Goal: Information Seeking & Learning: Learn about a topic

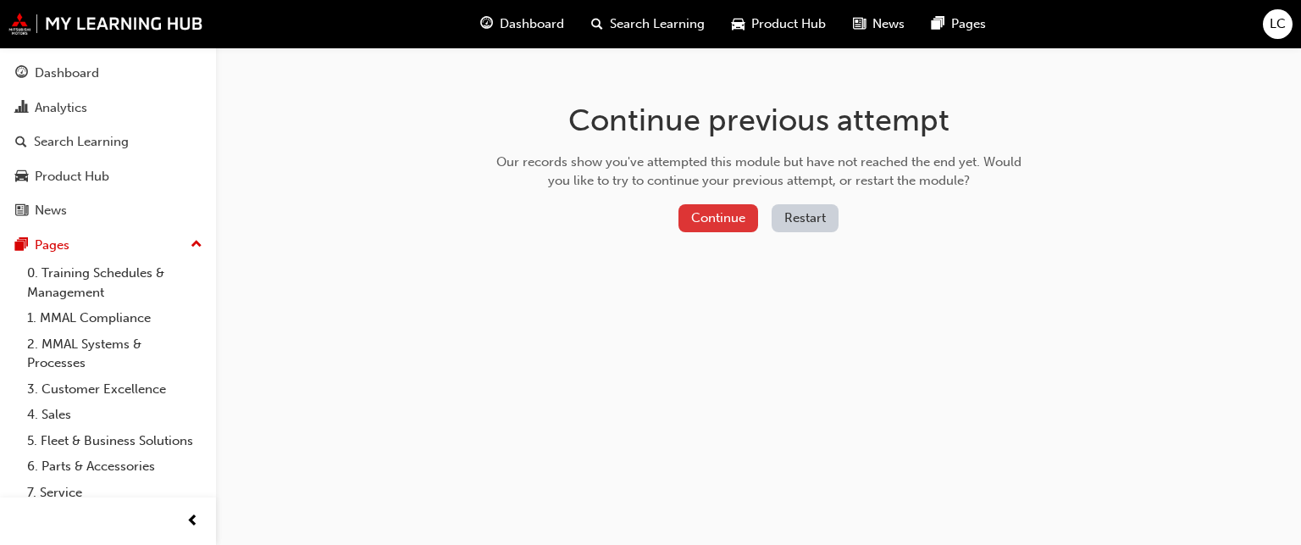
click at [702, 217] on button "Continue" at bounding box center [719, 218] width 80 height 28
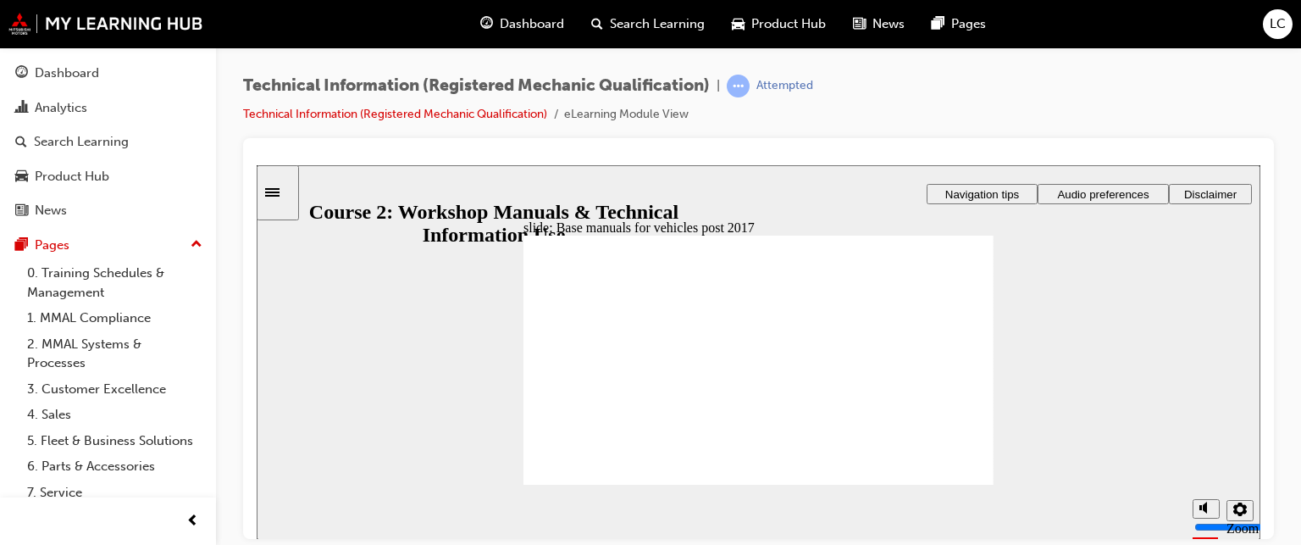
click at [1172, 311] on div "slide: Manuals for vehicles post 2017 You must watch the video to the end to be…" at bounding box center [759, 351] width 1004 height 375
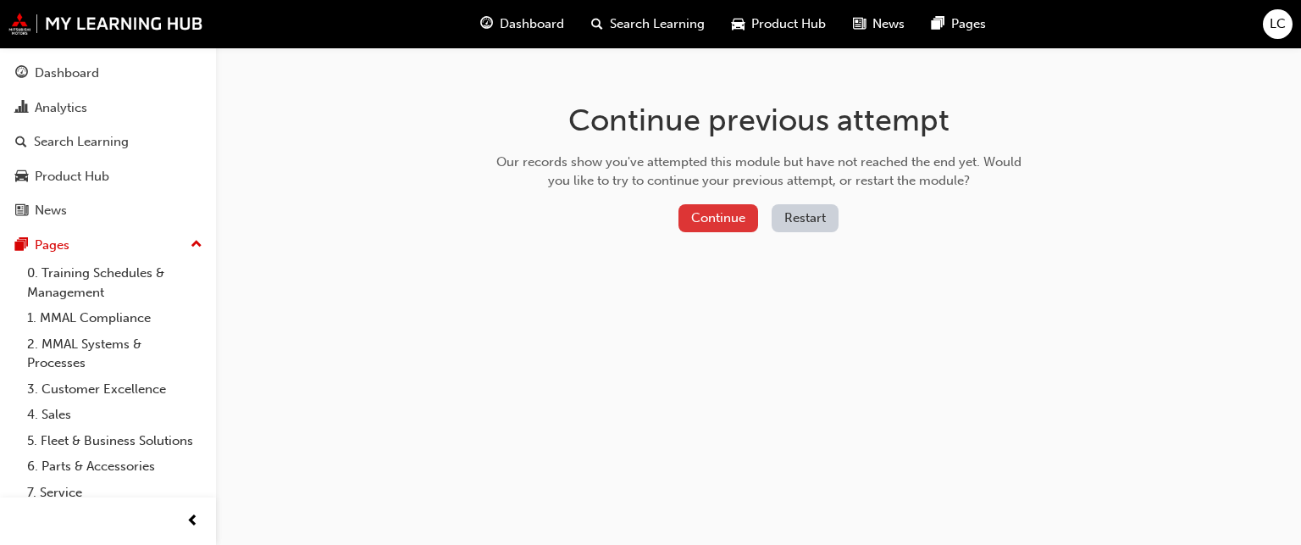
click at [713, 224] on button "Continue" at bounding box center [719, 218] width 80 height 28
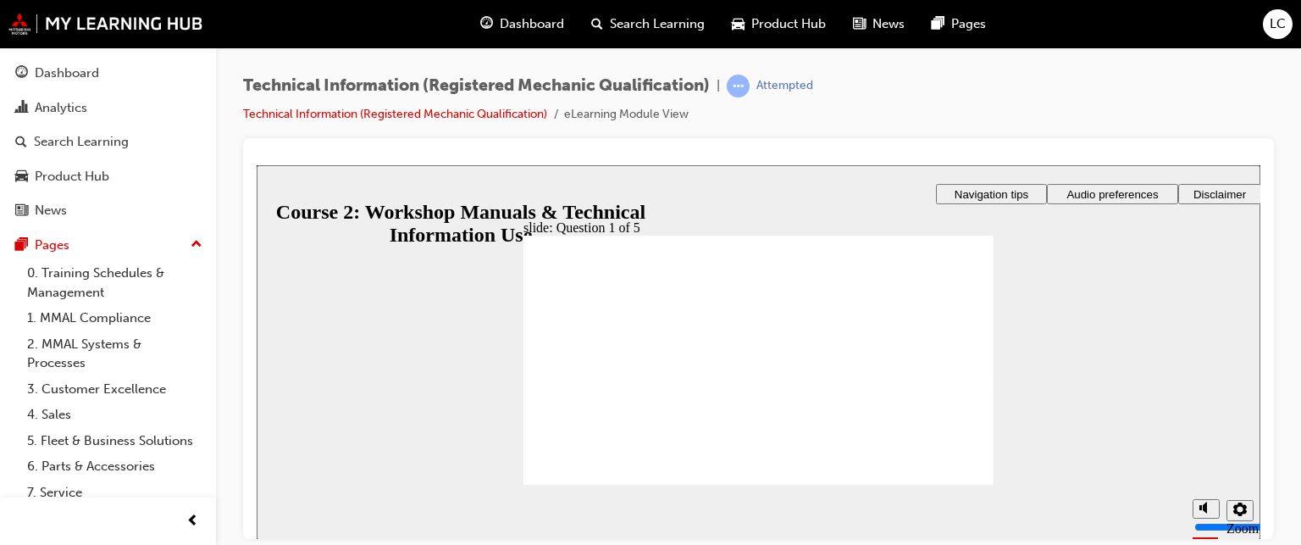
radio input "true"
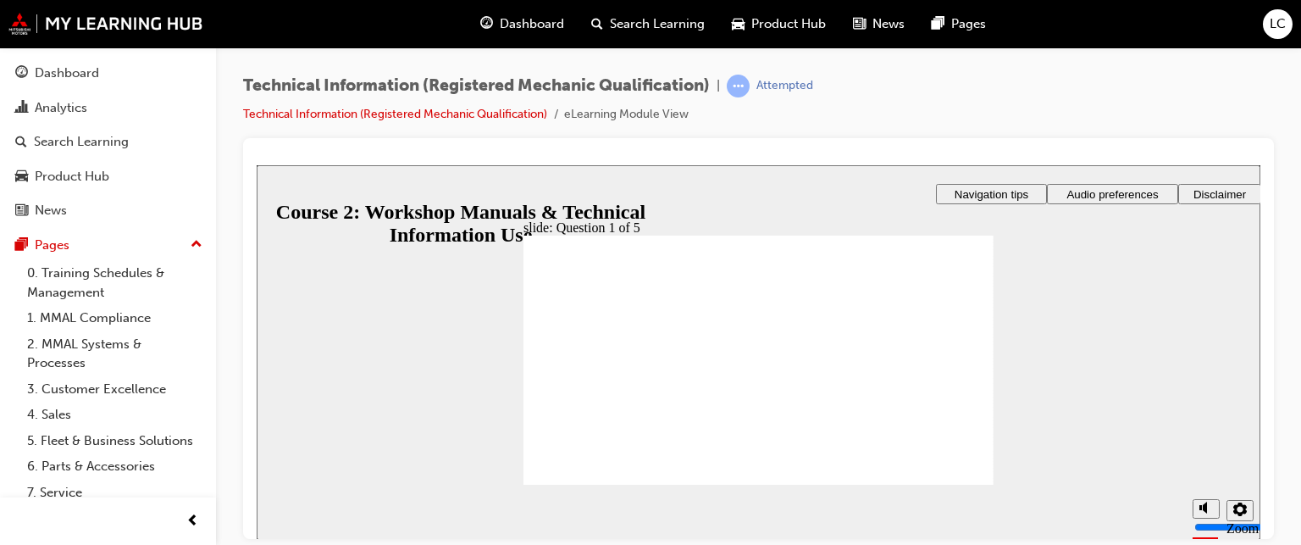
radio input "true"
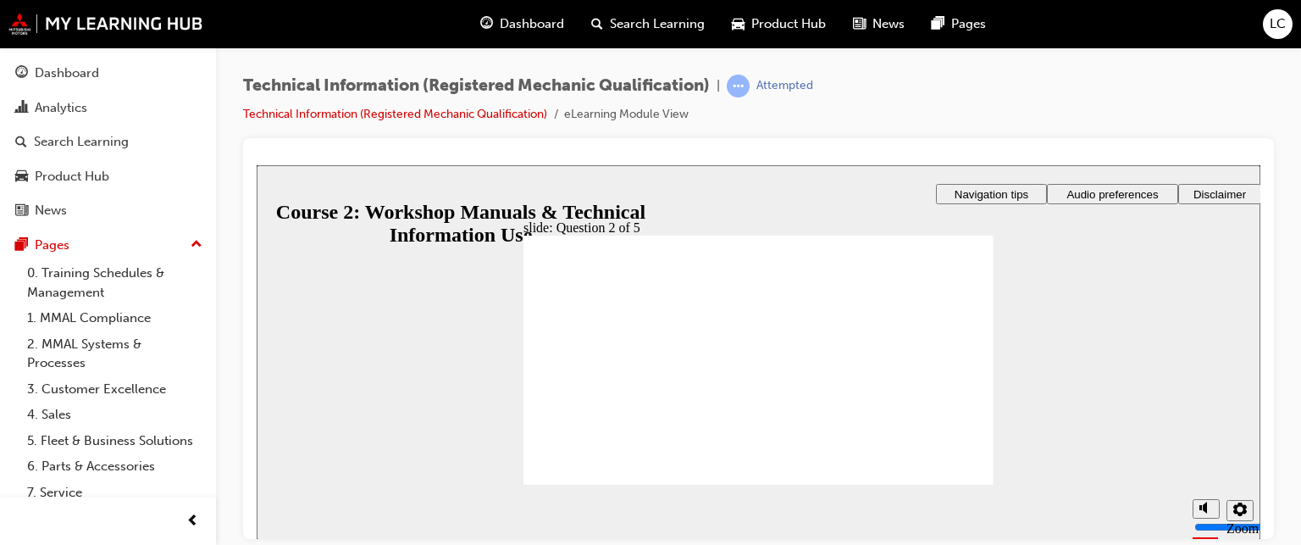
radio input "false"
radio input "true"
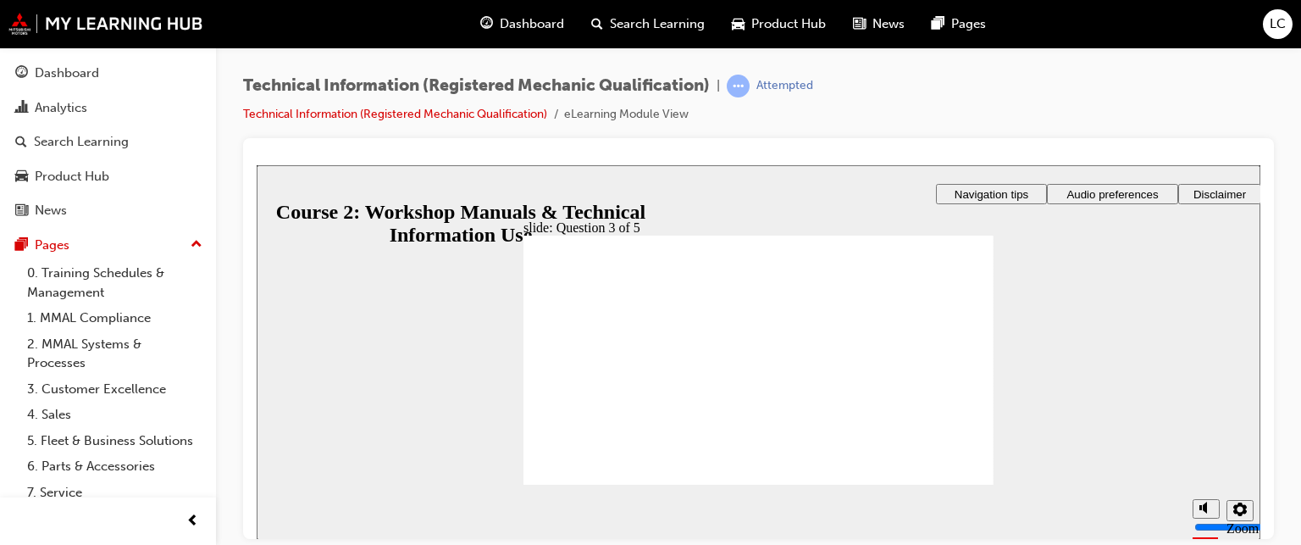
radio input "true"
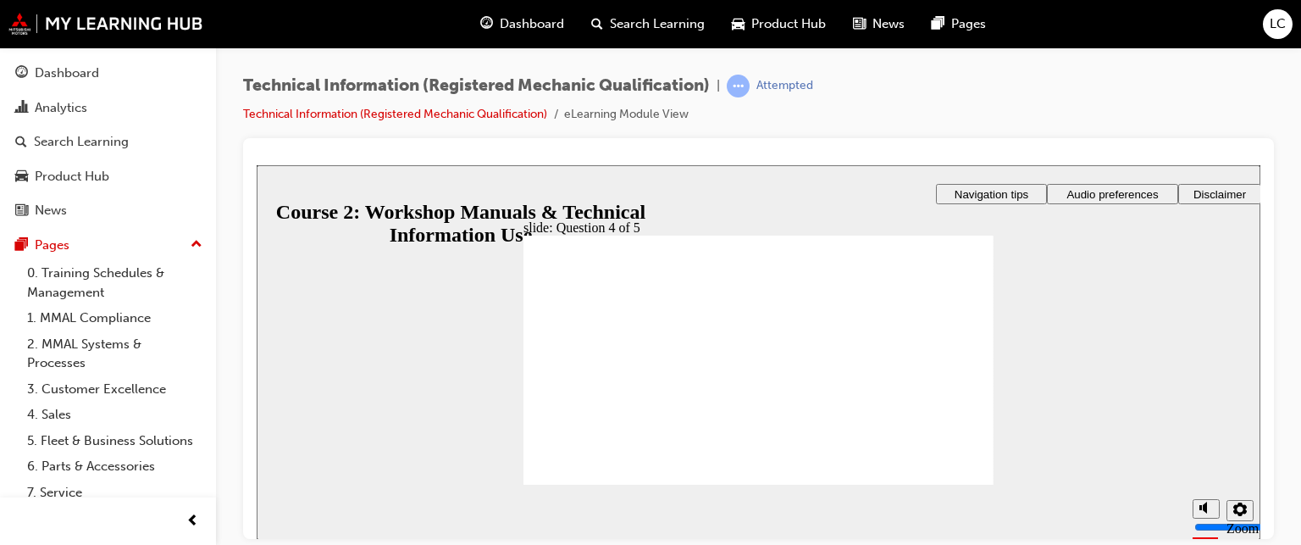
radio input "true"
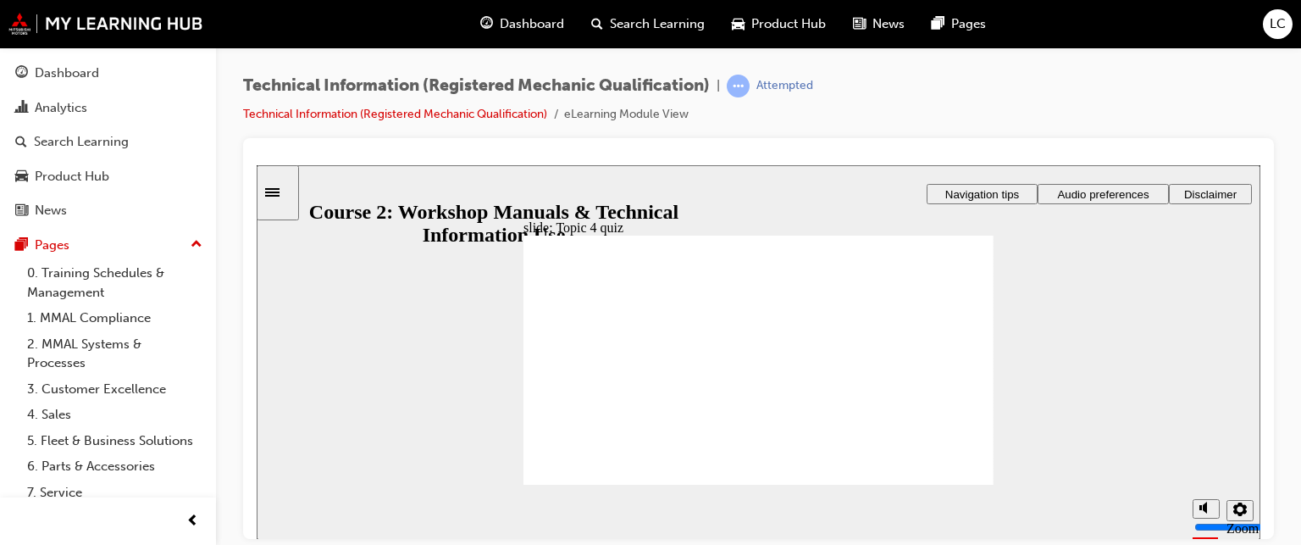
radio input "true"
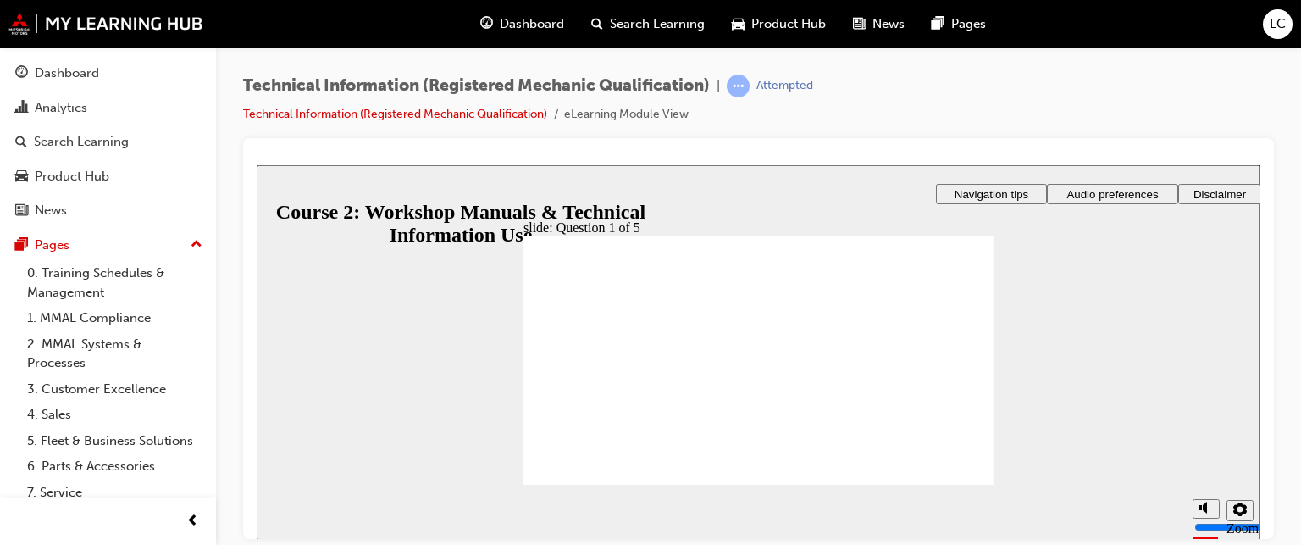
radio input "true"
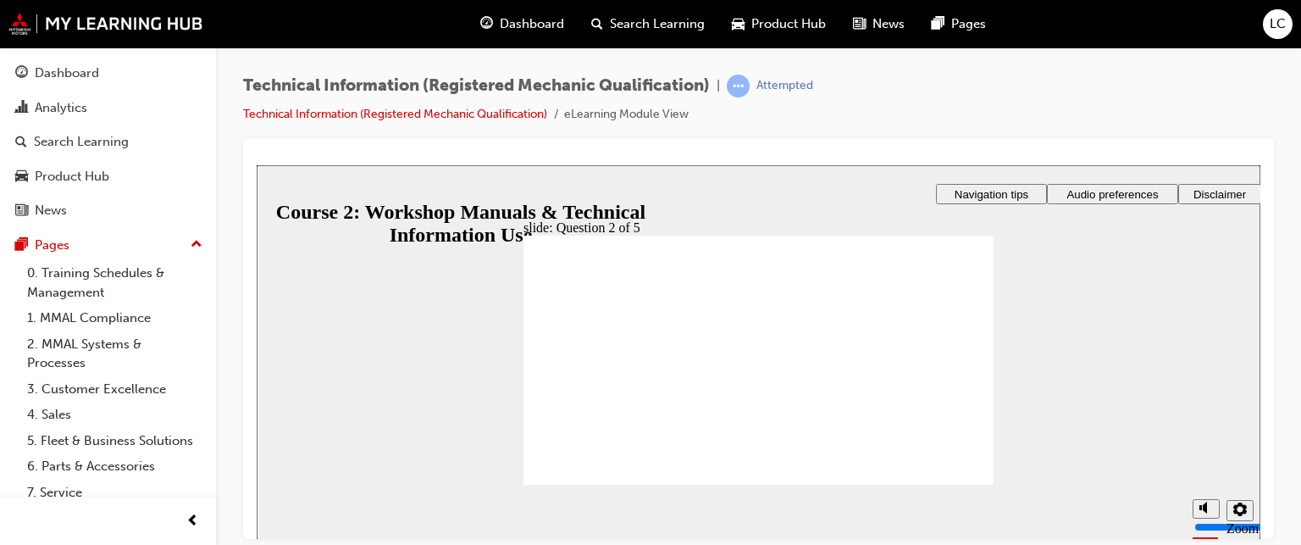
radio input "true"
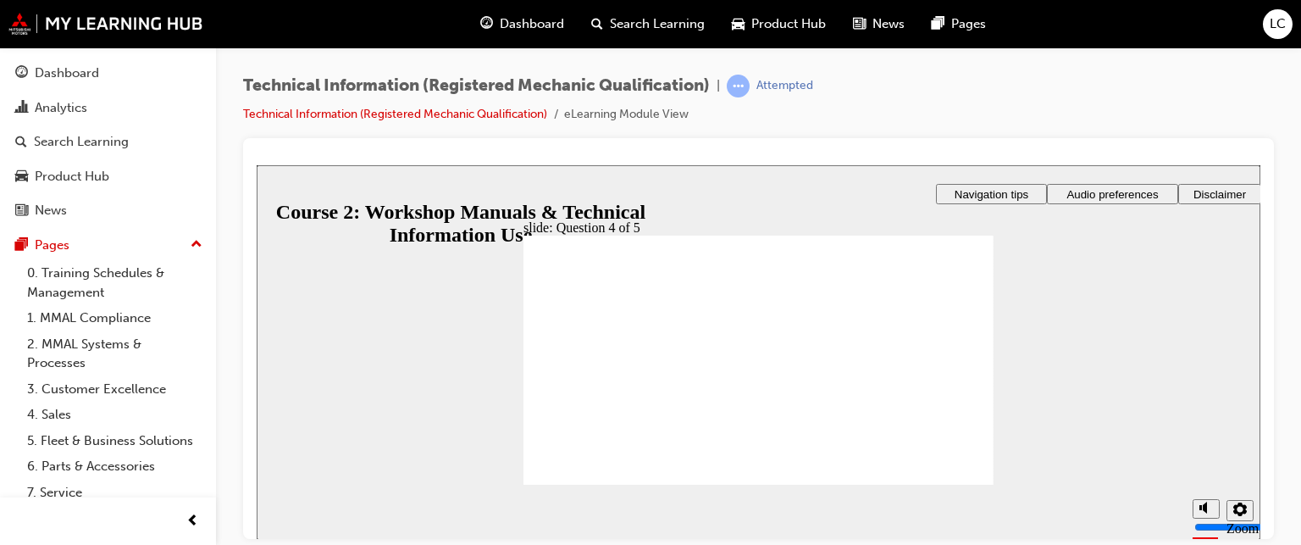
drag, startPoint x: 862, startPoint y: 352, endPoint x: 853, endPoint y: 384, distance: 33.3
drag, startPoint x: 887, startPoint y: 348, endPoint x: 876, endPoint y: 323, distance: 27.7
drag, startPoint x: 881, startPoint y: 343, endPoint x: 858, endPoint y: 343, distance: 22.9
drag, startPoint x: 857, startPoint y: 405, endPoint x: 842, endPoint y: 403, distance: 14.5
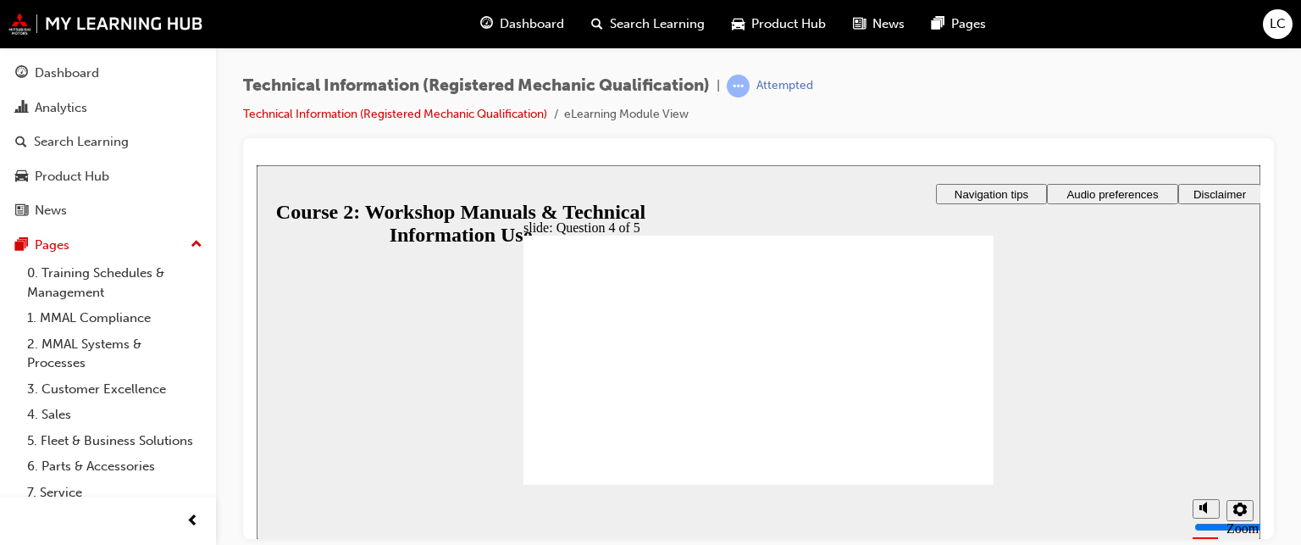
radio input "true"
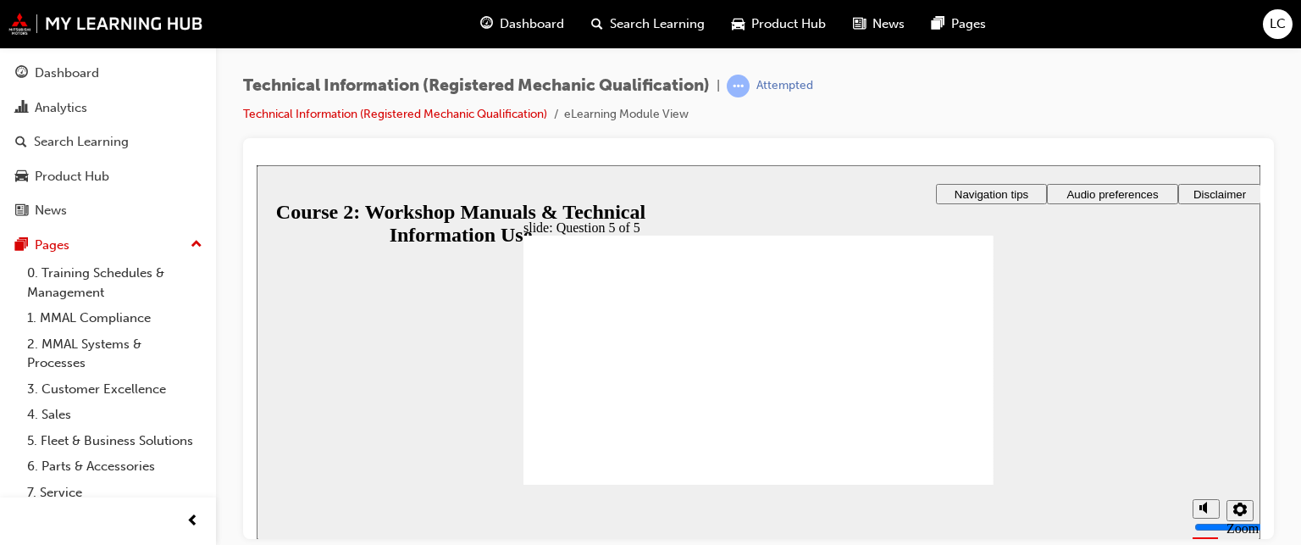
radio input "true"
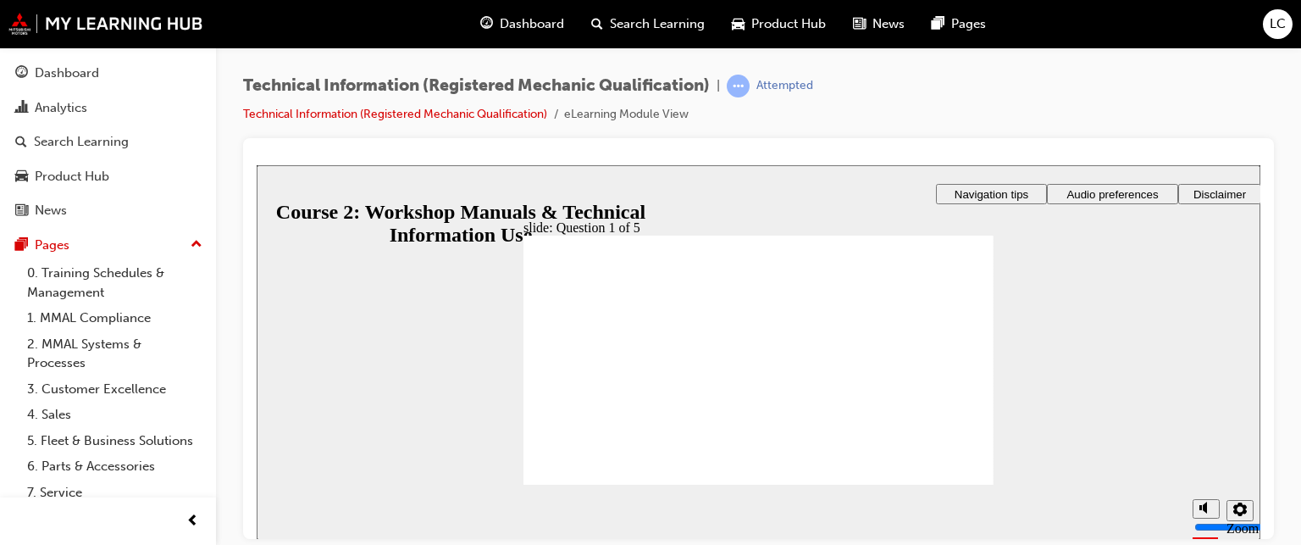
radio input "true"
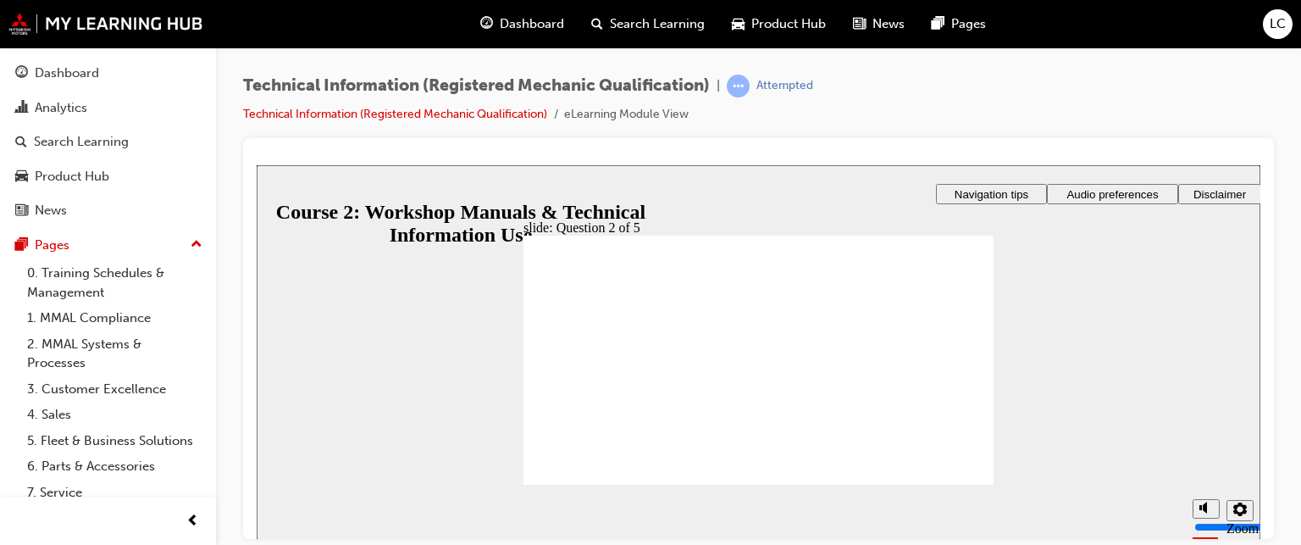
radio input "true"
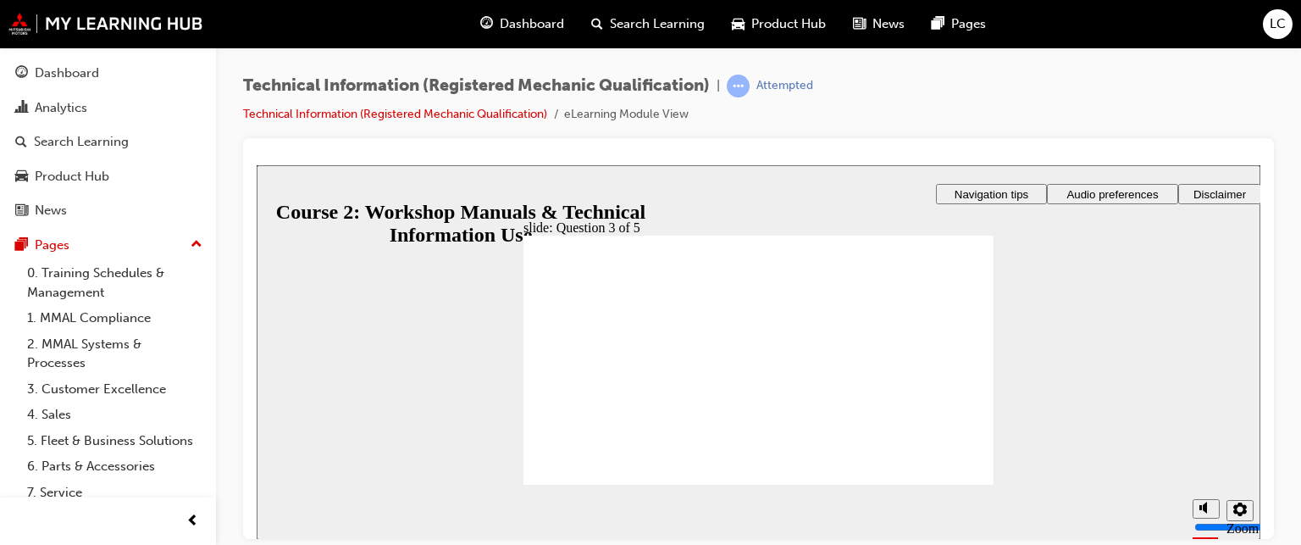
drag, startPoint x: 860, startPoint y: 322, endPoint x: 852, endPoint y: 323, distance: 8.5
drag, startPoint x: 902, startPoint y: 416, endPoint x: 871, endPoint y: 391, distance: 39.7
drag, startPoint x: 902, startPoint y: 402, endPoint x: 892, endPoint y: 404, distance: 9.5
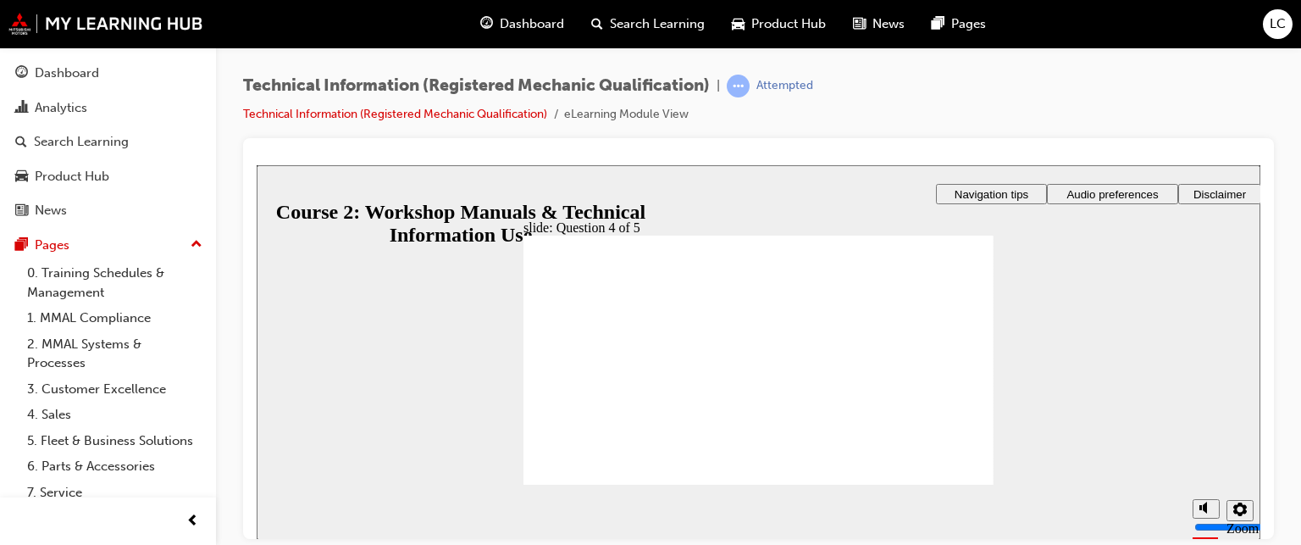
drag, startPoint x: 888, startPoint y: 343, endPoint x: 876, endPoint y: 345, distance: 12.0
drag, startPoint x: 943, startPoint y: 462, endPoint x: 953, endPoint y: 469, distance: 12.7
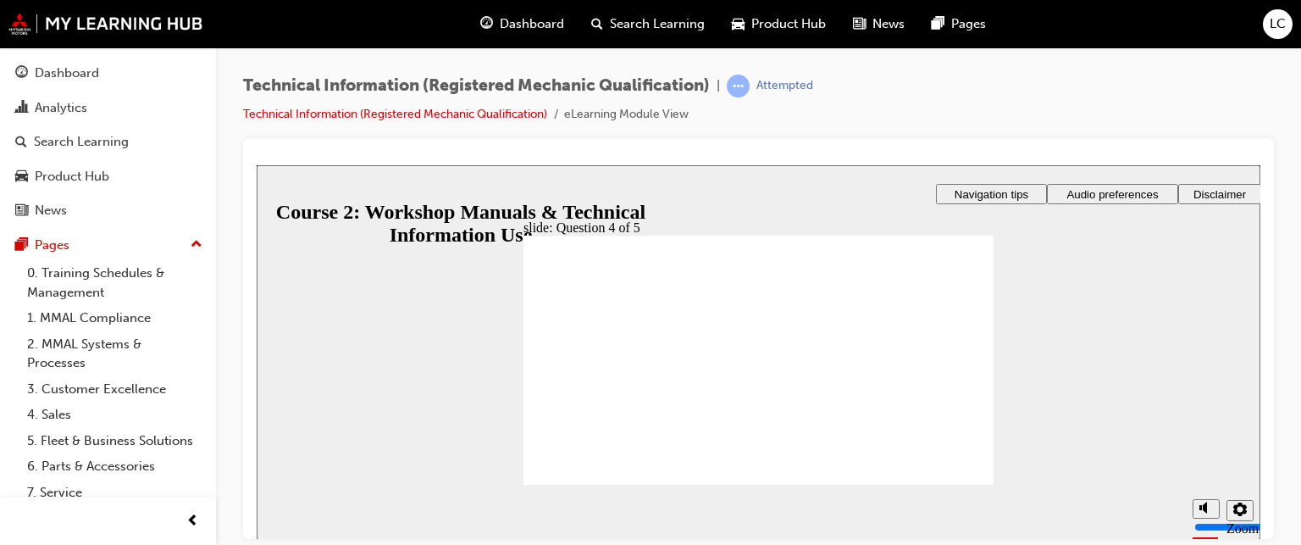
radio input "true"
